Goal: Task Accomplishment & Management: Manage account settings

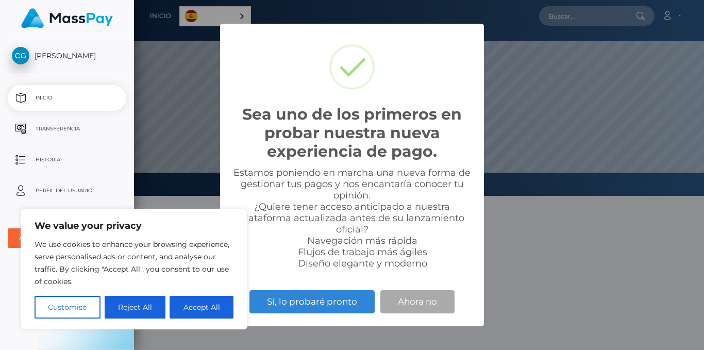
scroll to position [196, 570]
click at [210, 304] on button "Accept All" at bounding box center [201, 307] width 64 height 23
checkbox input "true"
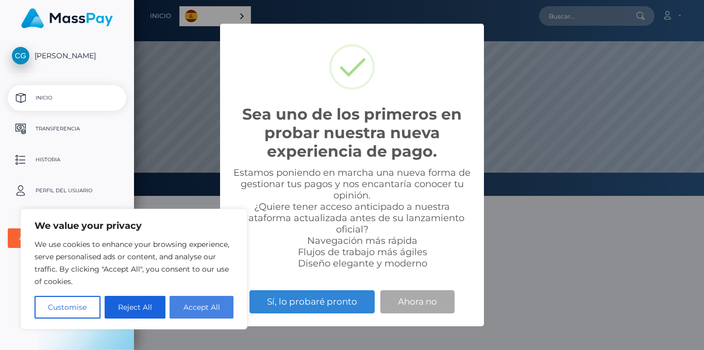
checkbox input "true"
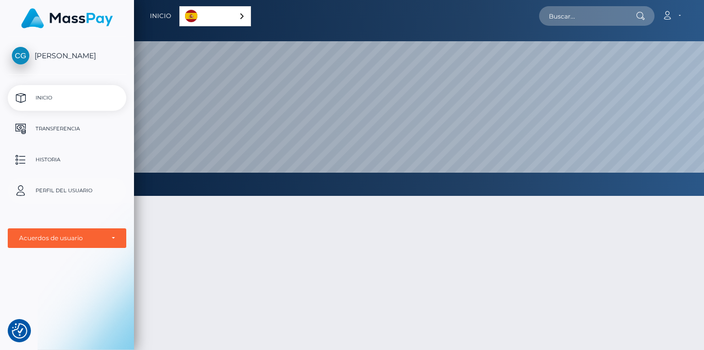
click at [56, 192] on p "Perfil del usuario" at bounding box center [67, 190] width 110 height 15
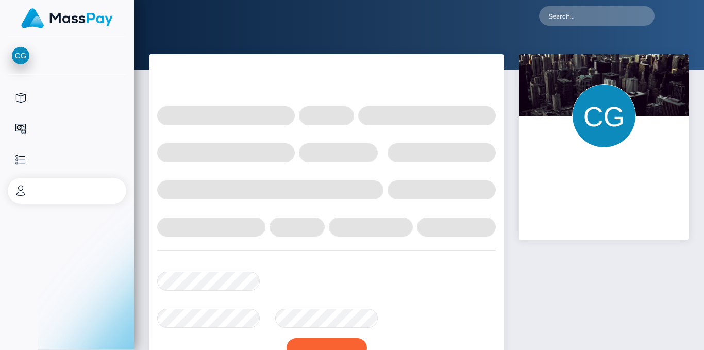
select select
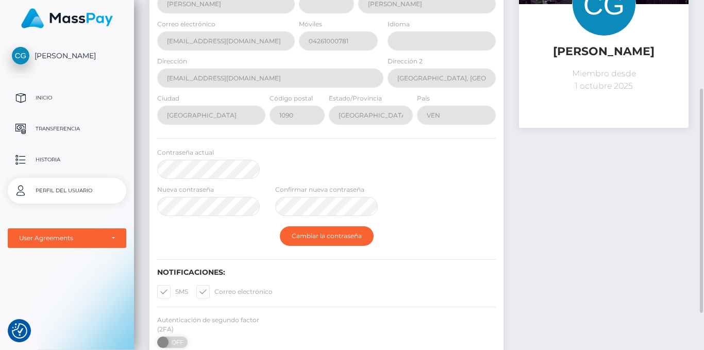
scroll to position [195, 0]
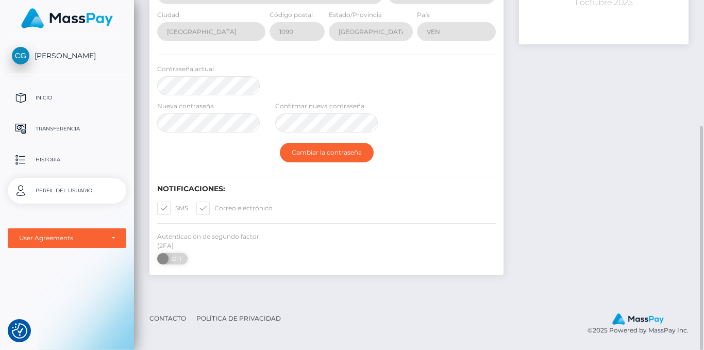
click at [447, 144] on div "Cambiar la contraseña" at bounding box center [326, 153] width 354 height 30
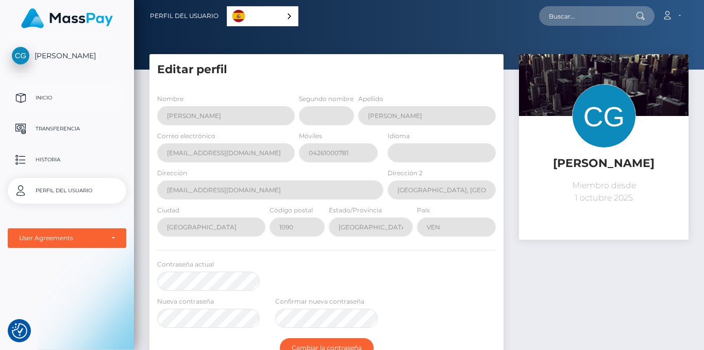
click at [48, 95] on p "Inicio" at bounding box center [67, 97] width 110 height 15
click at [49, 92] on p "Inicio" at bounding box center [67, 97] width 110 height 15
click at [53, 54] on span "[PERSON_NAME]" at bounding box center [67, 55] width 118 height 9
click at [62, 126] on p "Transferencia" at bounding box center [67, 128] width 110 height 15
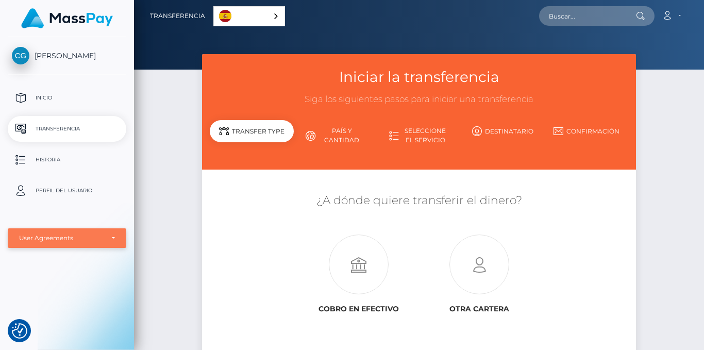
click at [87, 238] on div "User Agreements" at bounding box center [61, 238] width 84 height 8
click at [35, 251] on div at bounding box center [67, 253] width 118 height 8
click at [49, 160] on p "Historia" at bounding box center [67, 159] width 110 height 15
